Goal: Information Seeking & Learning: Learn about a topic

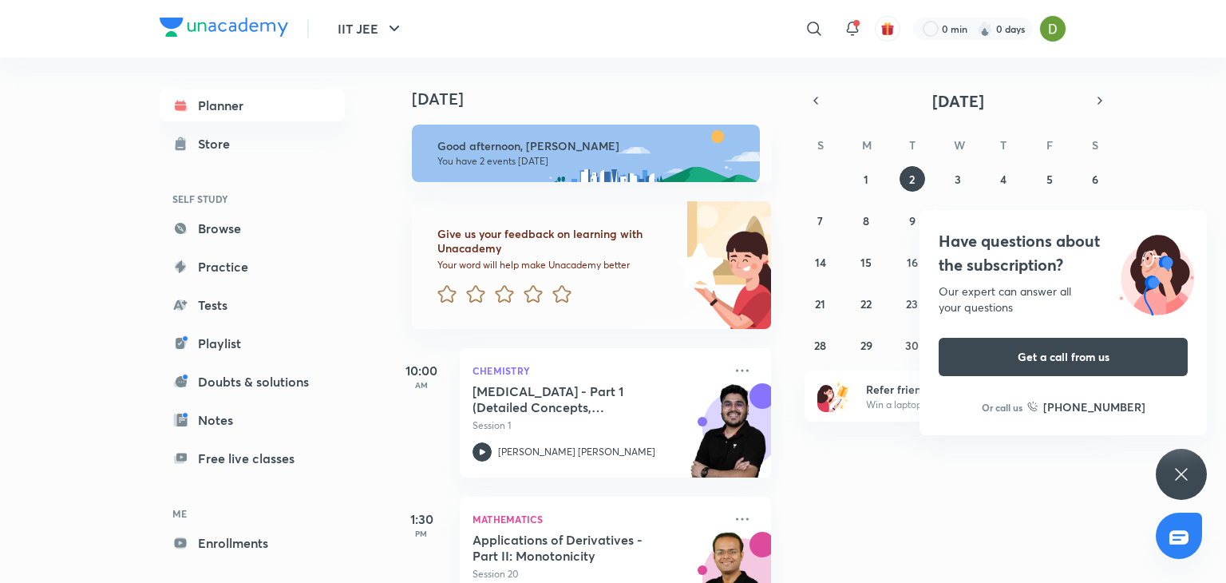
click at [1162, 467] on div "Have questions about the subscription? Our expert can answer all your questions…" at bounding box center [1181, 474] width 51 height 51
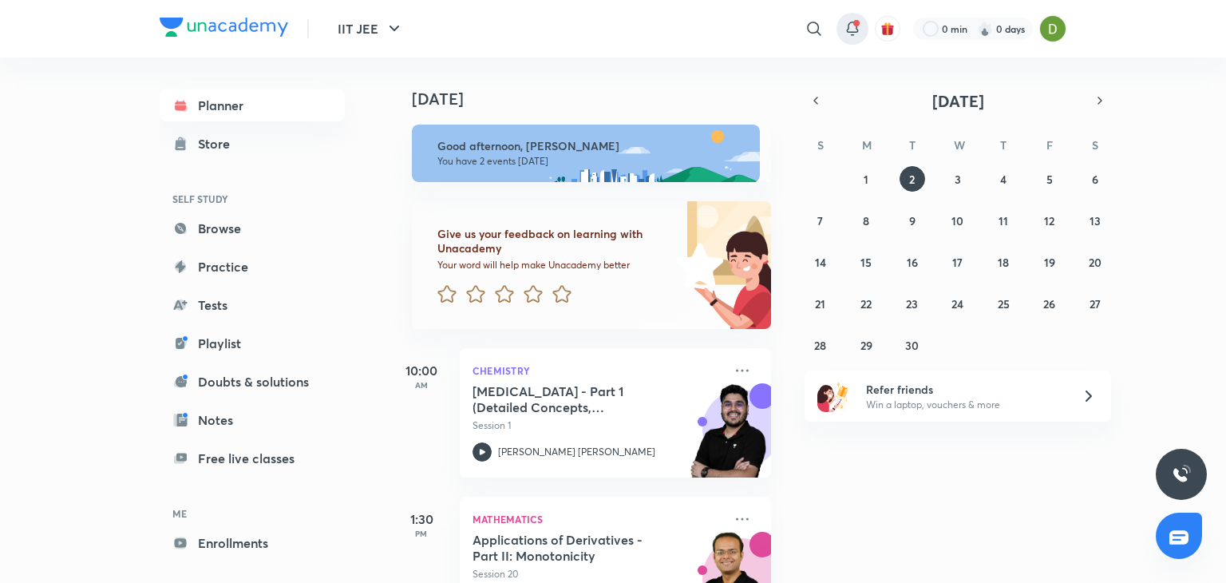
click at [862, 19] on div at bounding box center [853, 29] width 32 height 32
click at [861, 17] on div at bounding box center [853, 29] width 32 height 32
click at [843, 30] on icon at bounding box center [852, 28] width 19 height 19
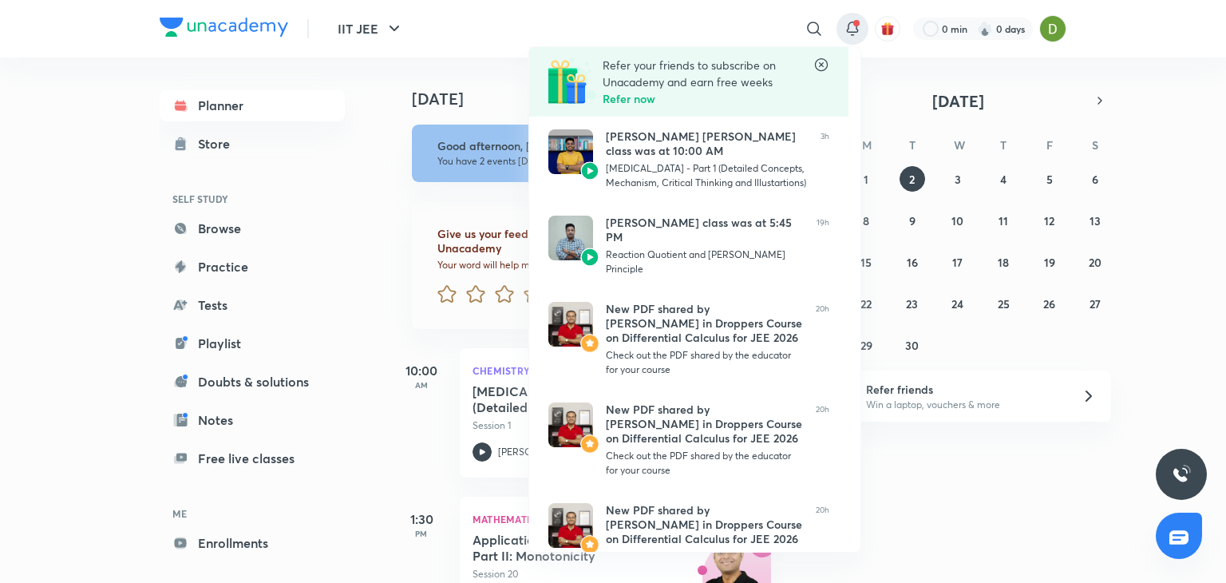
click at [823, 66] on icon at bounding box center [821, 64] width 13 height 13
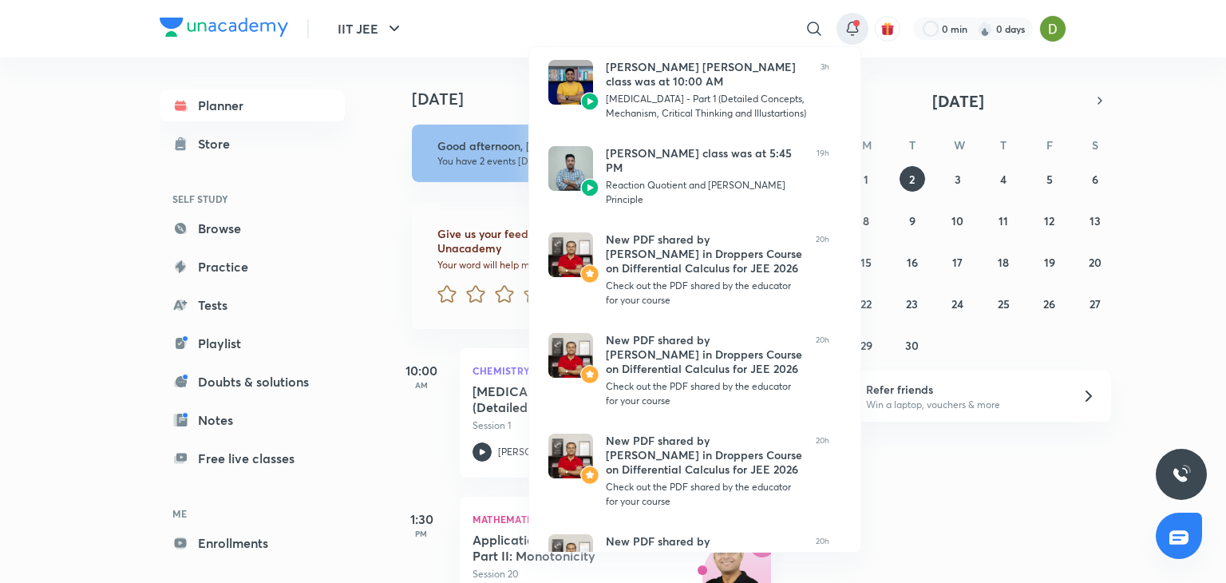
click at [851, 36] on div at bounding box center [613, 291] width 1226 height 583
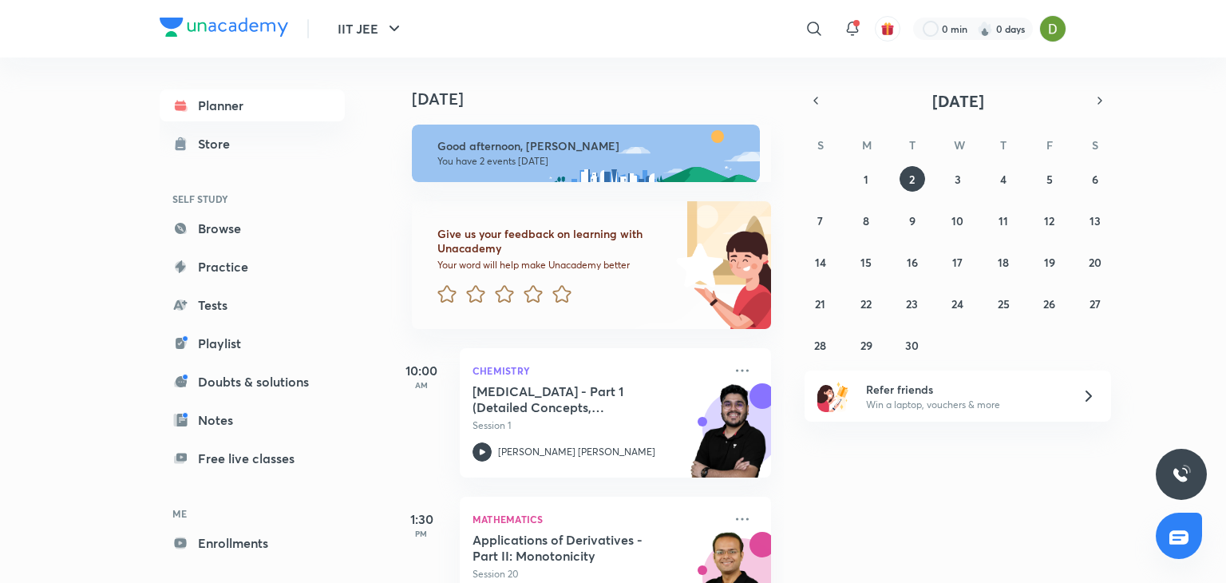
click at [851, 36] on icon at bounding box center [852, 28] width 19 height 19
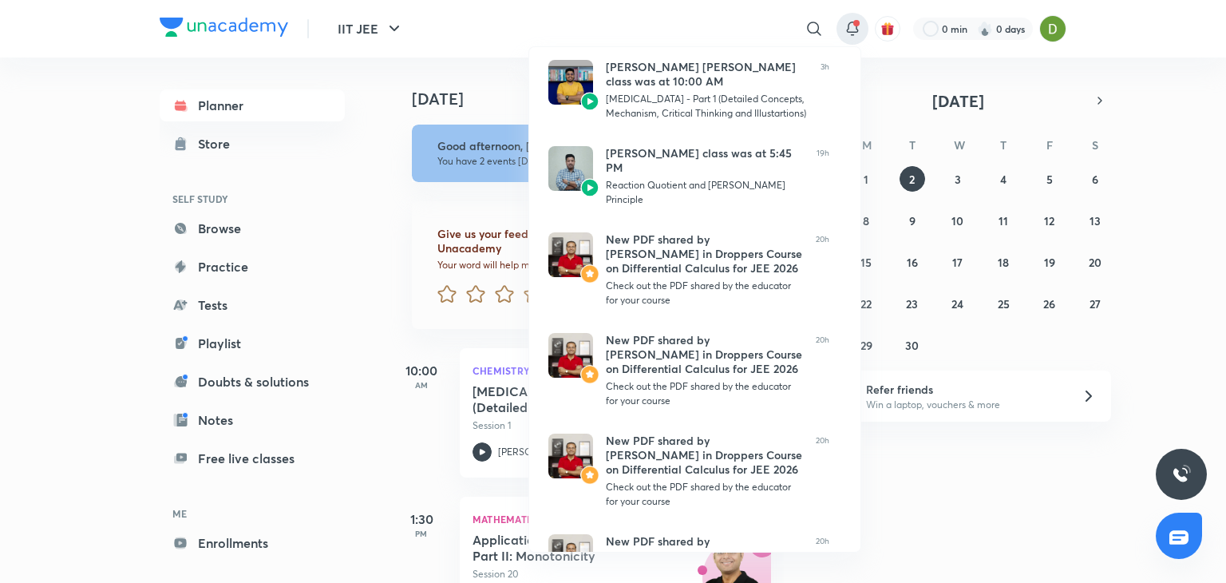
click at [851, 36] on div at bounding box center [613, 291] width 1226 height 583
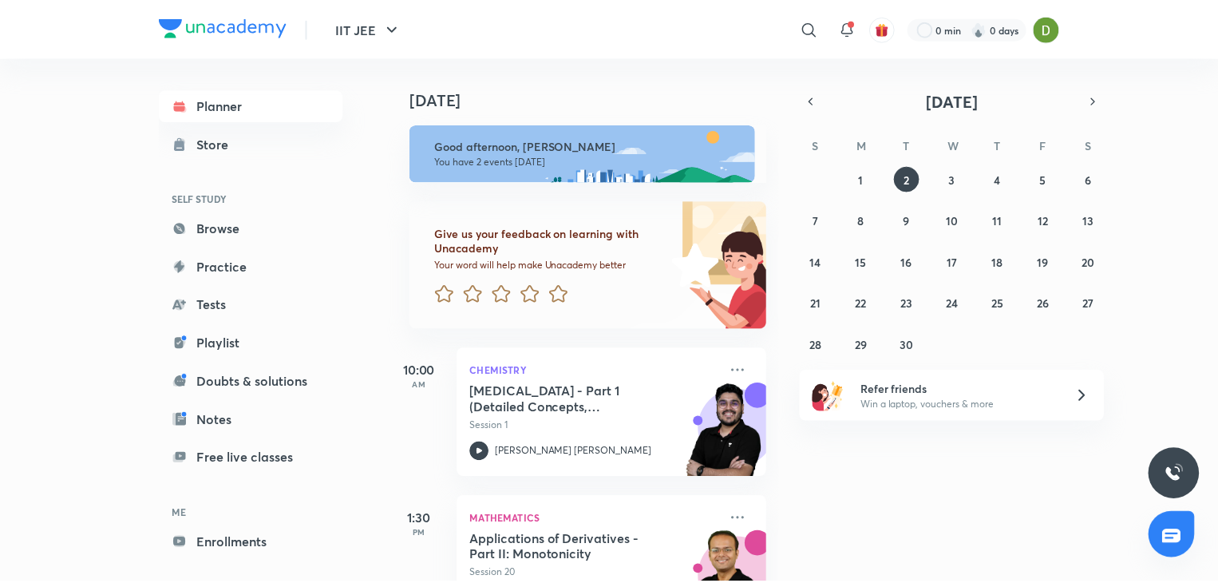
scroll to position [68, 0]
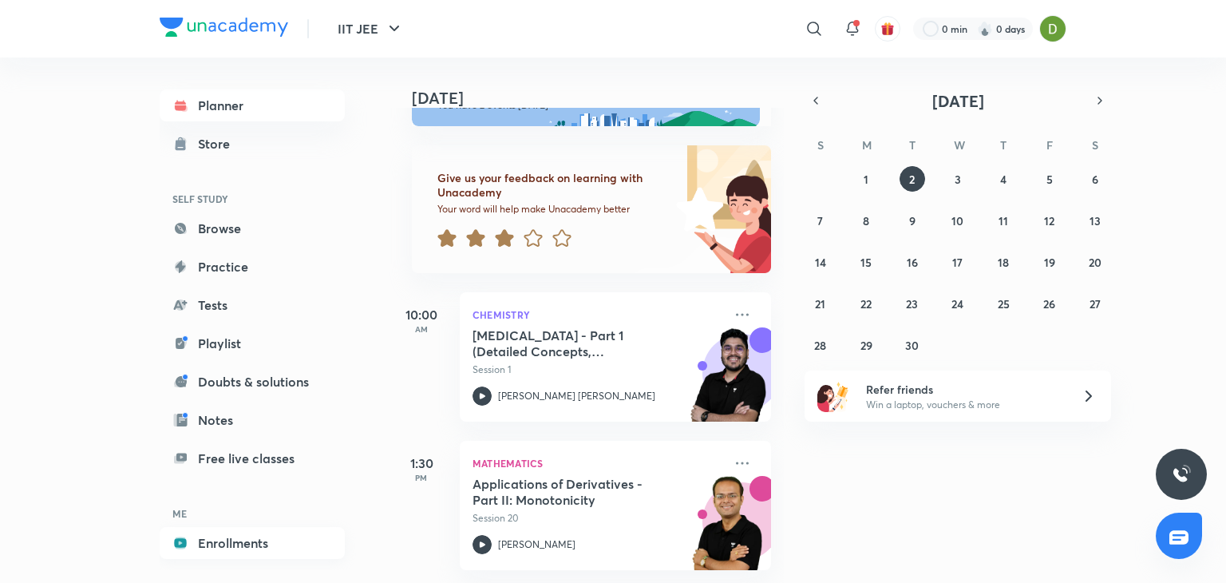
click at [268, 546] on link "Enrollments" at bounding box center [252, 543] width 185 height 32
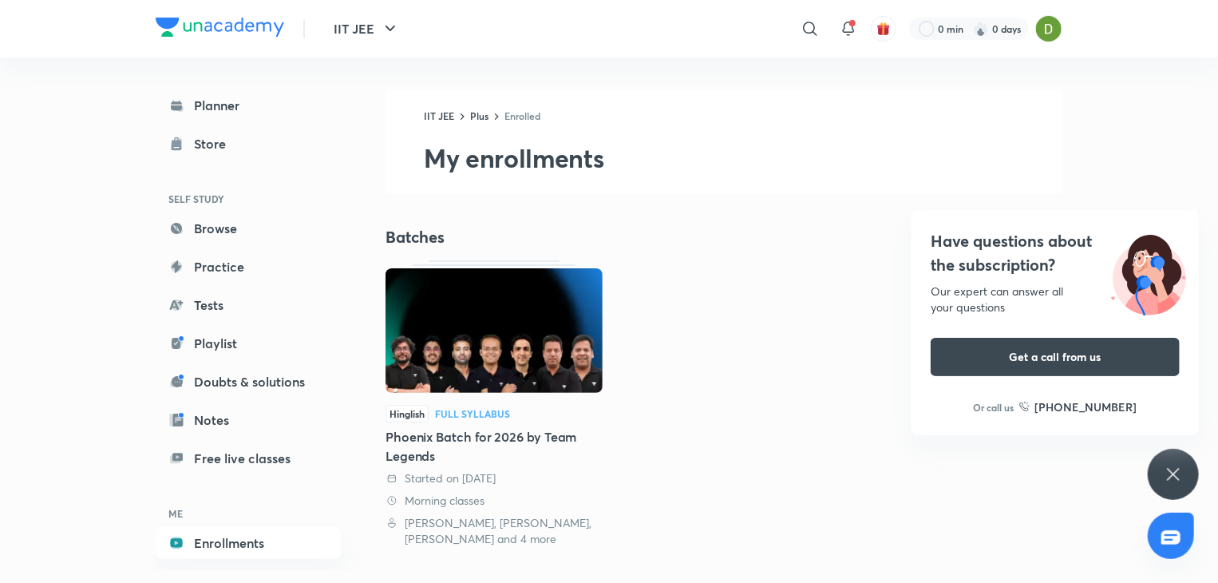
scroll to position [372, 0]
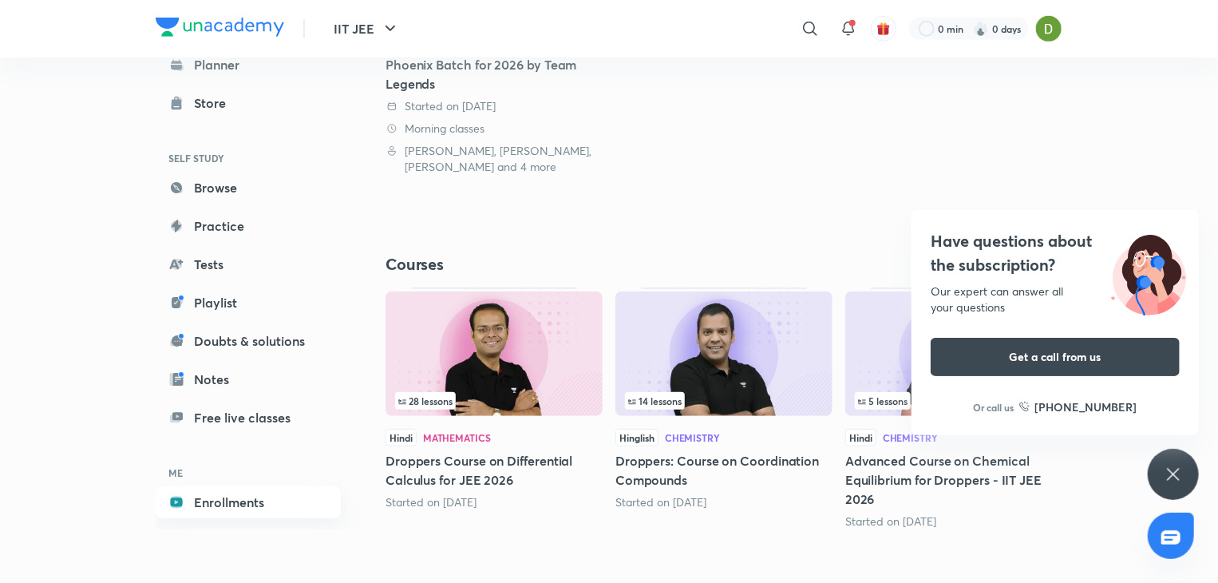
click at [238, 492] on link "Enrollments" at bounding box center [248, 502] width 185 height 32
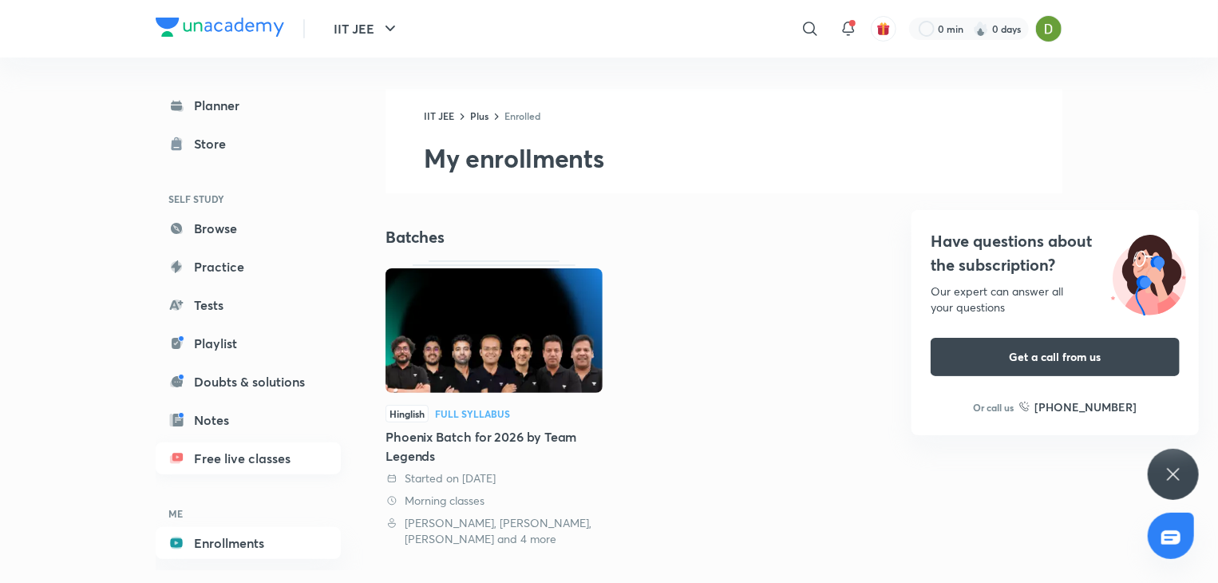
scroll to position [59, 0]
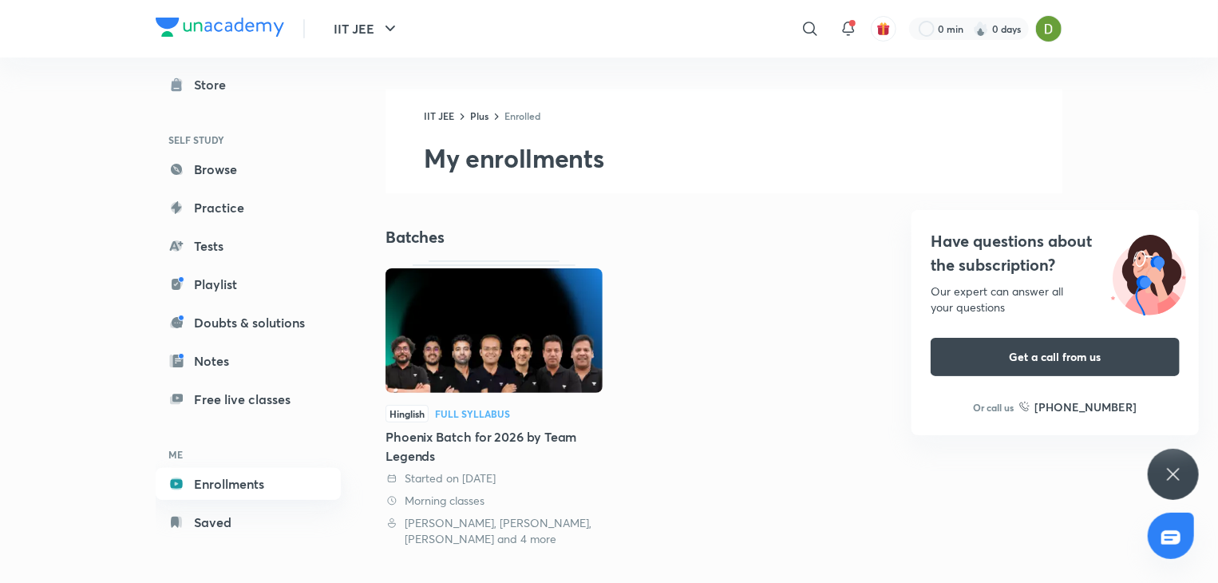
click at [278, 477] on link "Enrollments" at bounding box center [248, 484] width 185 height 32
click at [1185, 488] on div "Have questions about the subscription? Our expert can answer all your questions…" at bounding box center [1173, 474] width 51 height 51
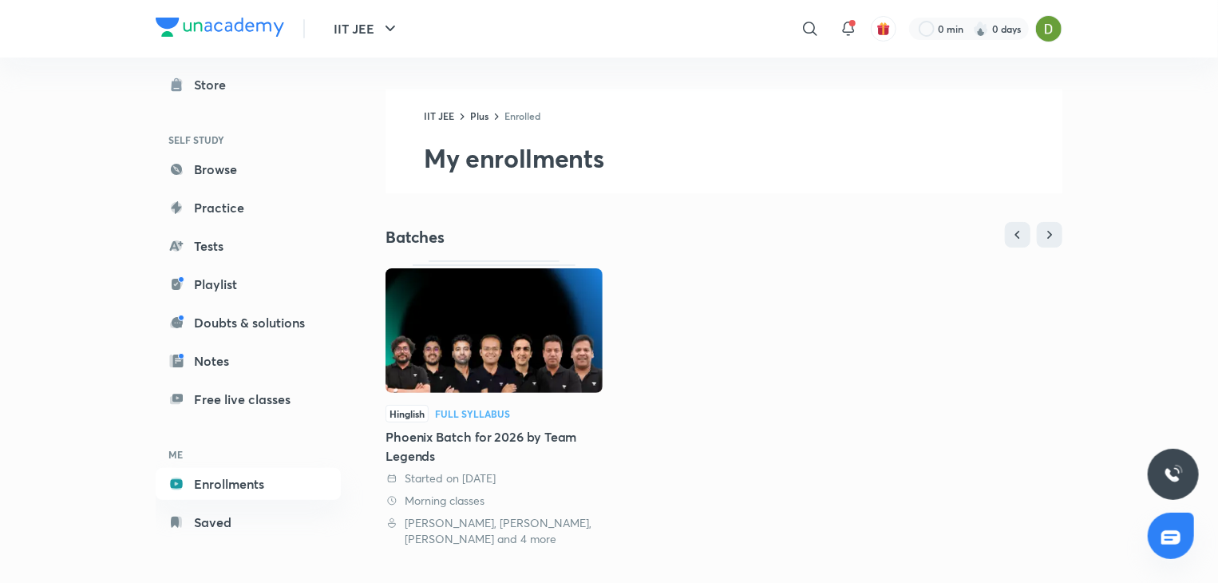
scroll to position [372, 0]
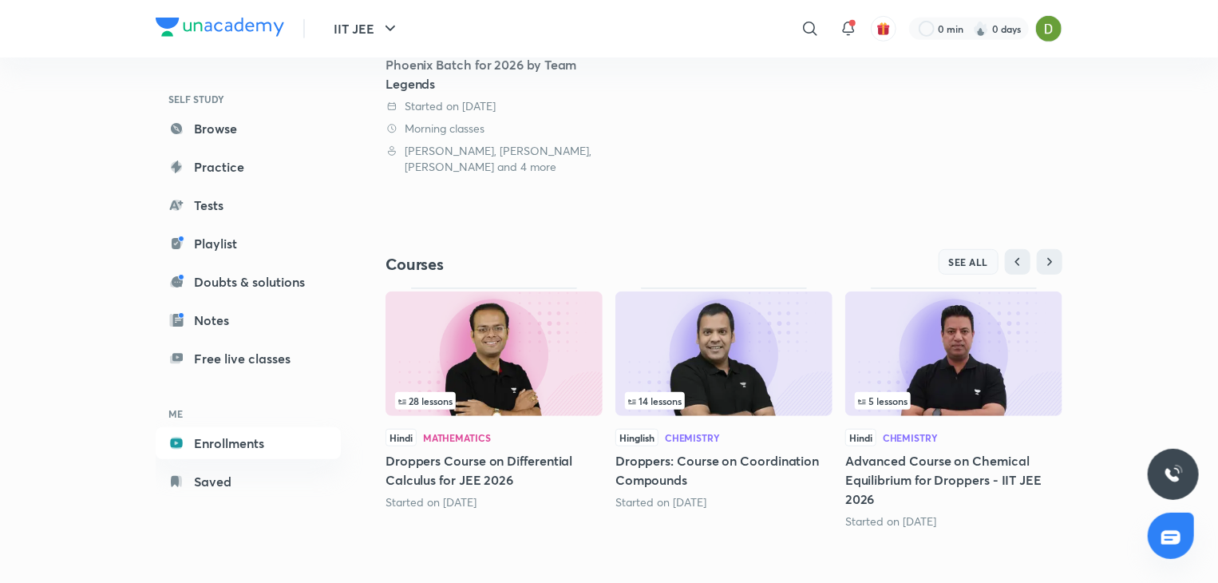
click at [971, 265] on span "SEE ALL" at bounding box center [969, 261] width 40 height 11
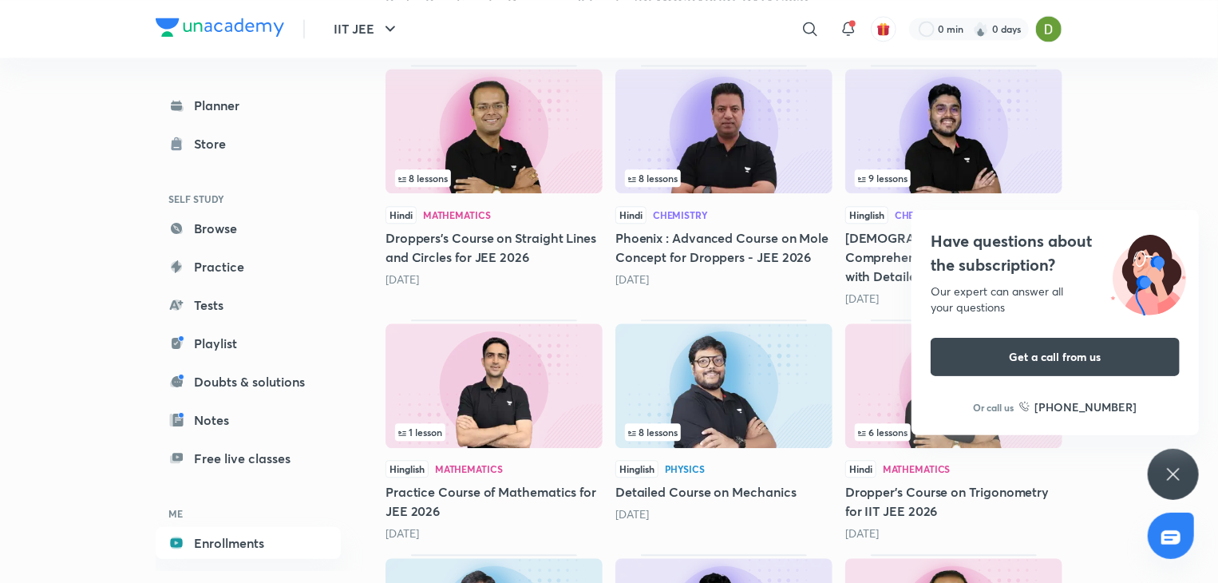
scroll to position [1766, 0]
click at [1202, 474] on div "IIT JEE ​ 0 min 0 days Planner Store SELF STUDY Browse Practice Tests Playlist …" at bounding box center [609, 135] width 1218 height 3803
click at [1165, 469] on icon at bounding box center [1173, 474] width 19 height 19
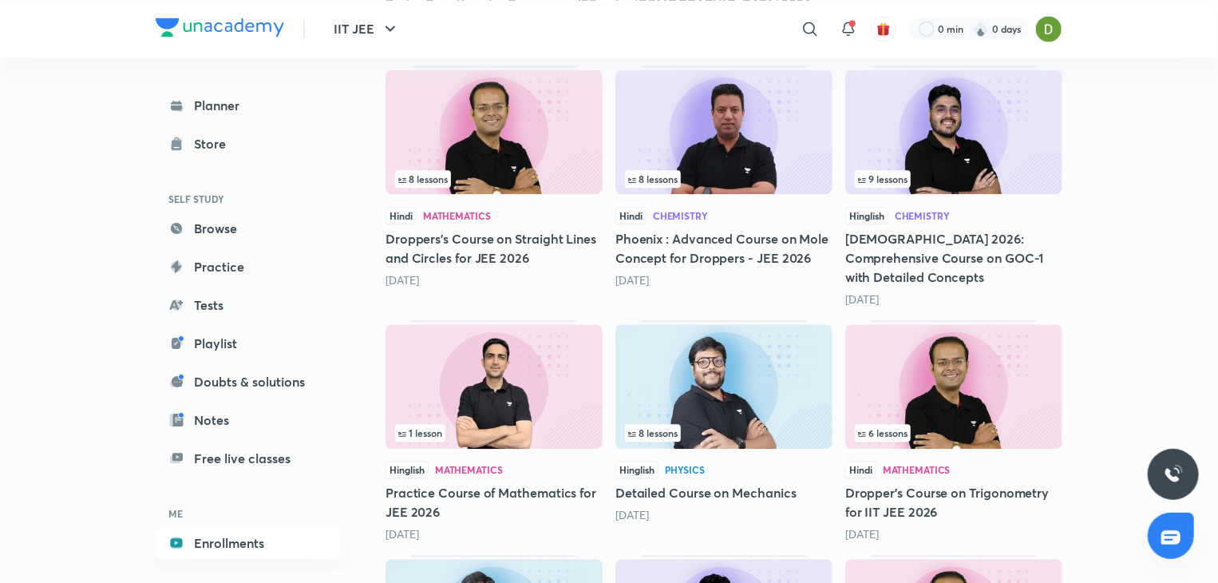
click at [923, 424] on div "6 lessons" at bounding box center [954, 433] width 198 height 18
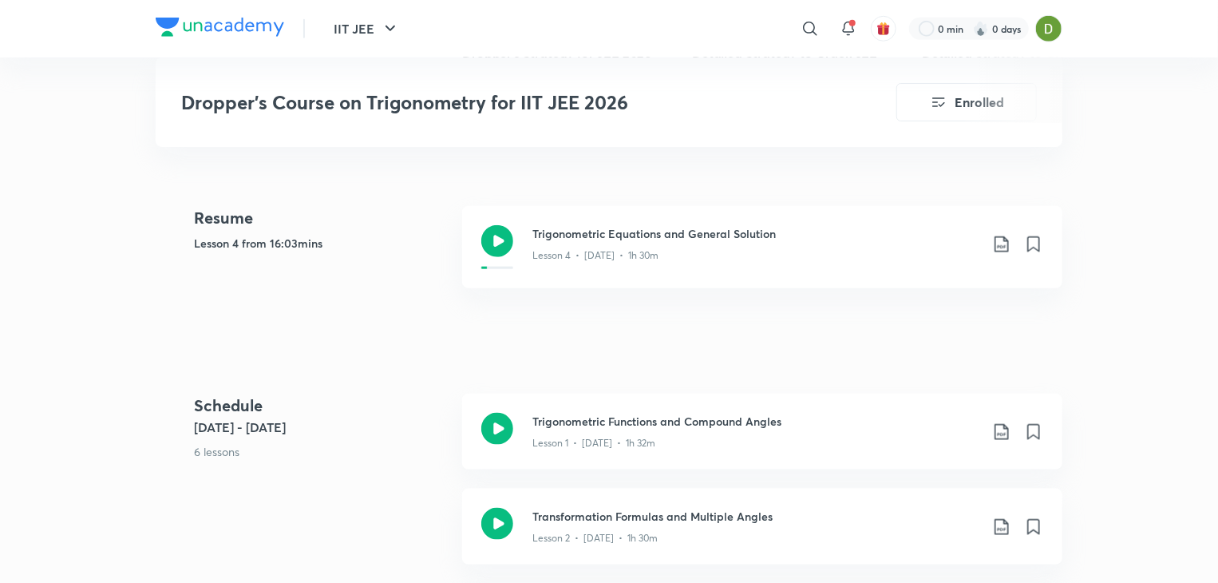
scroll to position [750, 0]
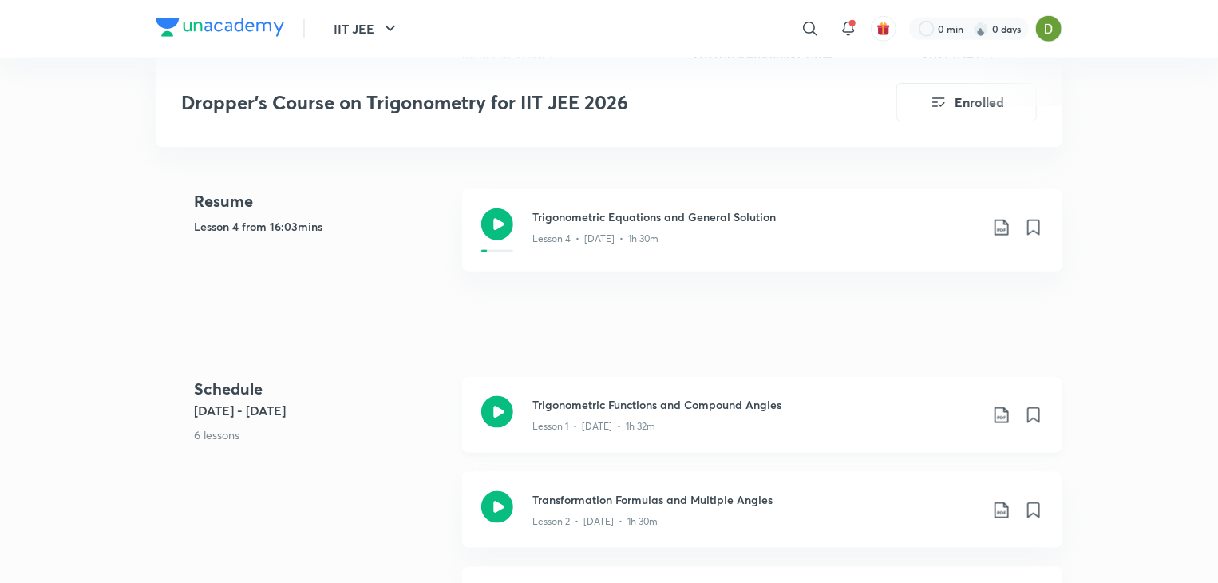
click at [497, 413] on icon at bounding box center [497, 412] width 32 height 32
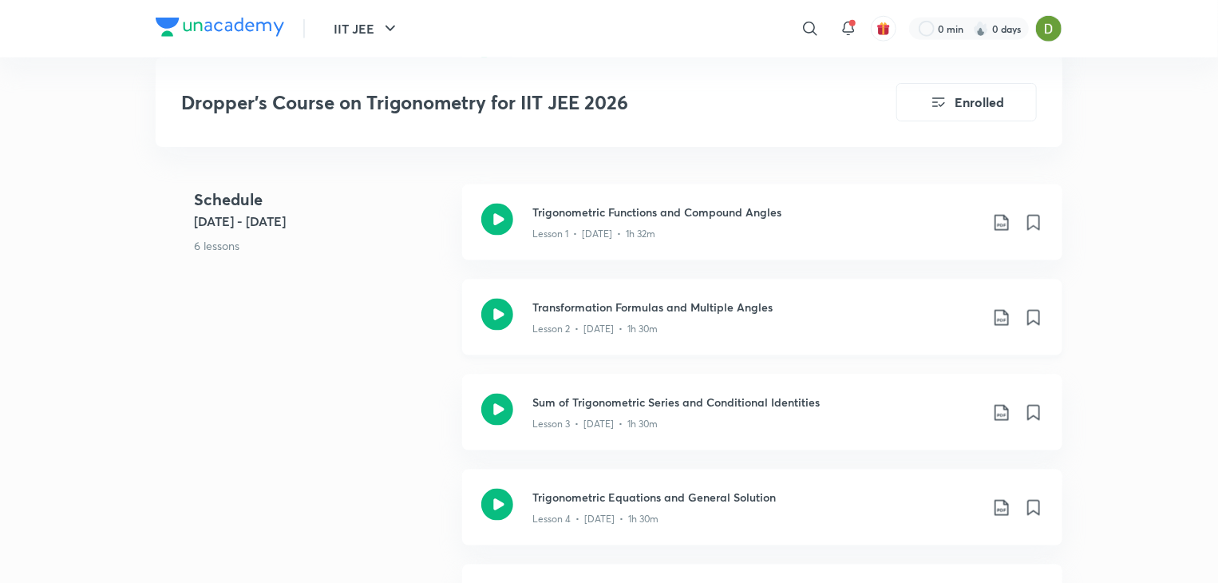
click at [499, 302] on icon at bounding box center [497, 315] width 32 height 32
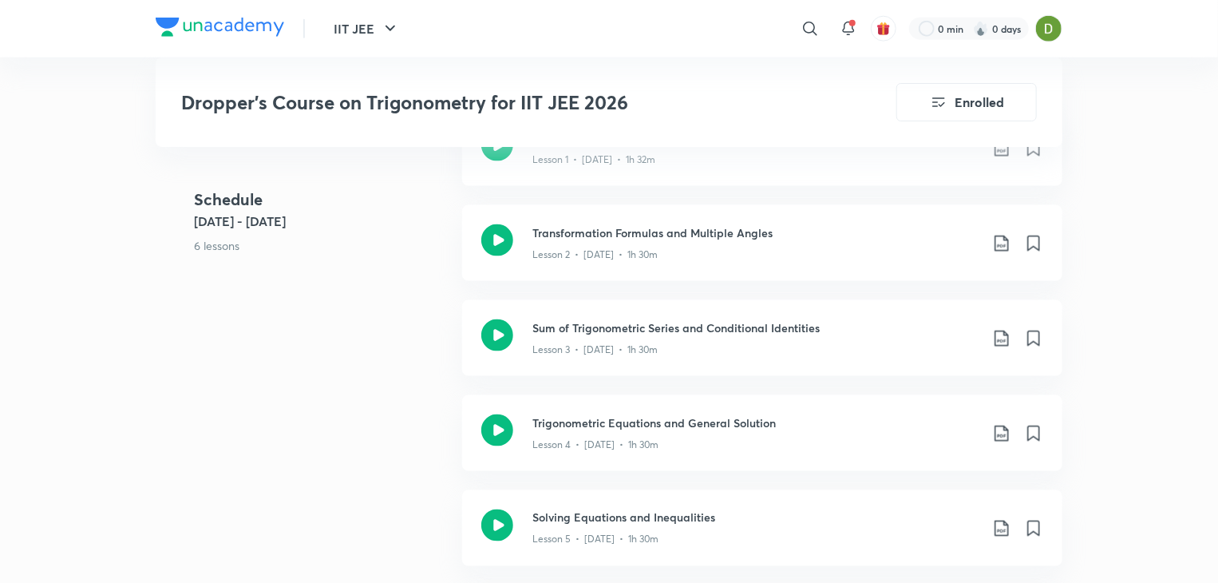
scroll to position [1019, 0]
click at [492, 327] on icon at bounding box center [497, 334] width 32 height 32
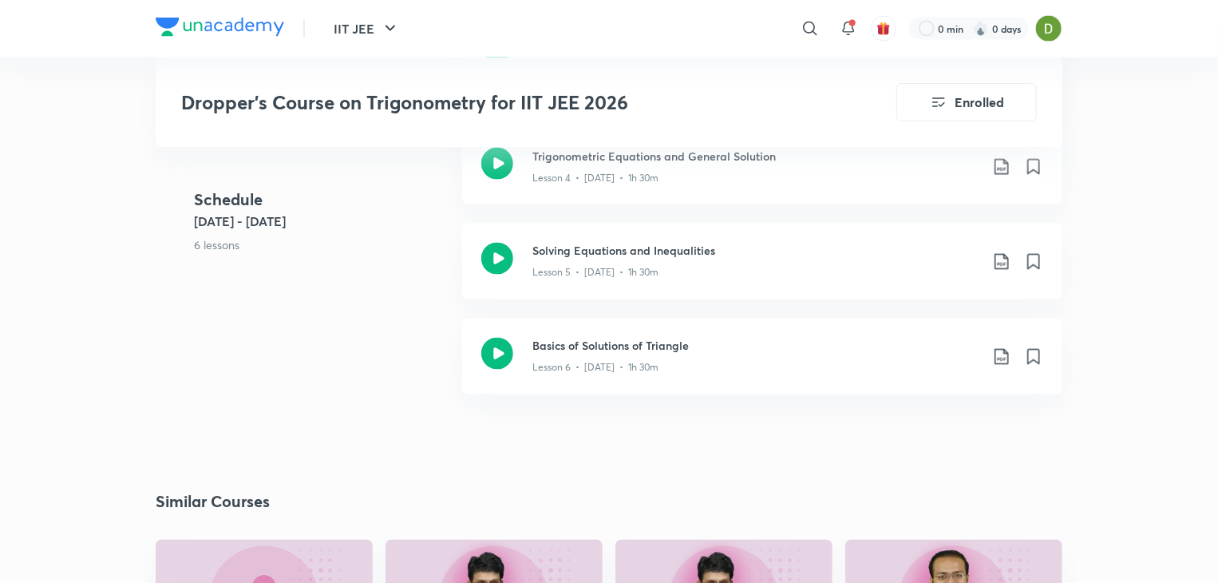
scroll to position [1284, 0]
click at [494, 259] on icon at bounding box center [497, 259] width 32 height 32
